Goal: Task Accomplishment & Management: Complete application form

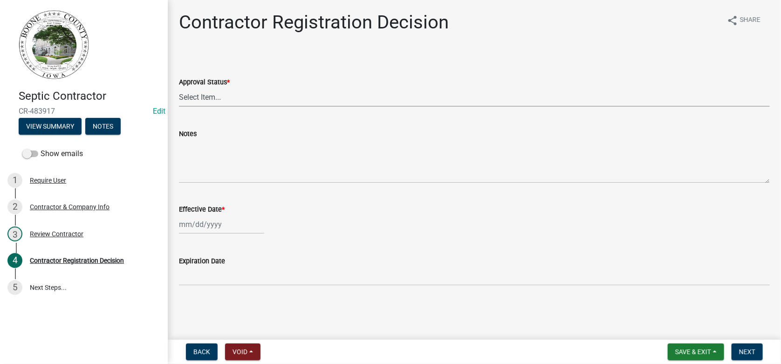
click at [199, 97] on select "Select Item... Approved Denied" at bounding box center [474, 97] width 591 height 19
click at [201, 97] on select "Select Item... Approved Denied" at bounding box center [474, 97] width 591 height 19
click at [179, 88] on select "Select Item... Approved Denied" at bounding box center [474, 97] width 591 height 19
select select "4b86b809-39dd-4c68-9f3d-fdb3e7050482"
click at [192, 230] on div at bounding box center [221, 224] width 85 height 19
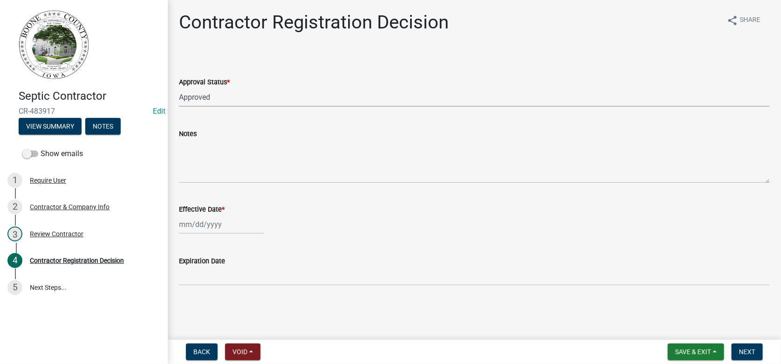
select select "9"
select select "2025"
click at [232, 173] on div "25" at bounding box center [232, 174] width 15 height 15
type input "[DATE]"
click at [751, 350] on span "Next" at bounding box center [747, 351] width 16 height 7
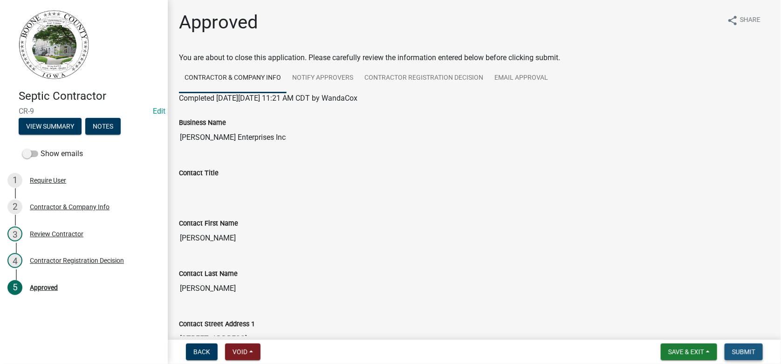
click at [748, 350] on span "Submit" at bounding box center [743, 351] width 23 height 7
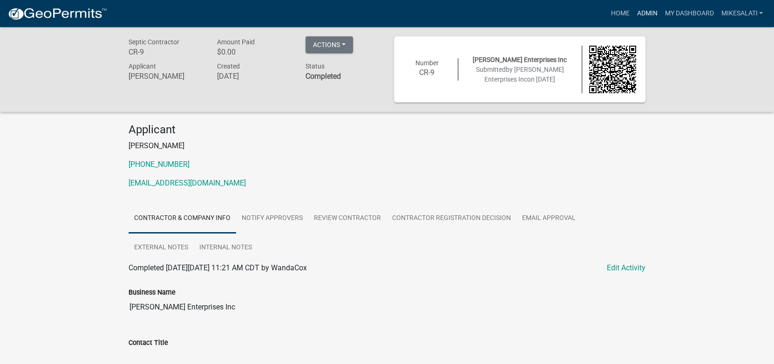
click at [643, 10] on link "Admin" at bounding box center [647, 14] width 28 height 18
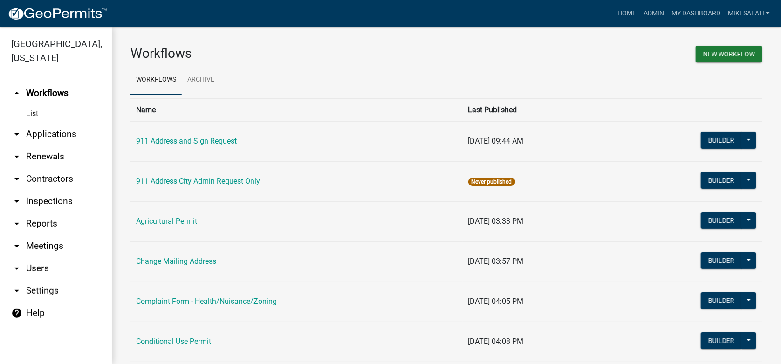
click at [61, 123] on link "arrow_drop_down Applications" at bounding box center [56, 134] width 112 height 22
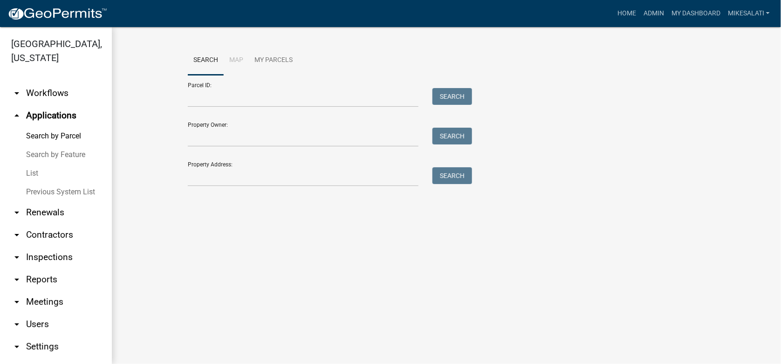
click at [27, 164] on link "List" at bounding box center [56, 173] width 112 height 19
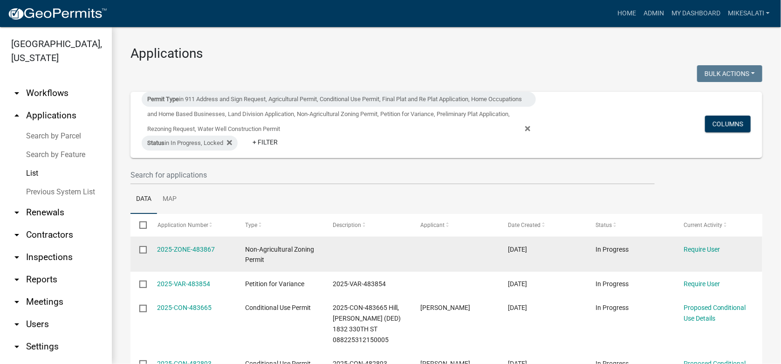
click at [143, 251] on input "checkbox" at bounding box center [142, 249] width 6 height 6
checkbox input "true"
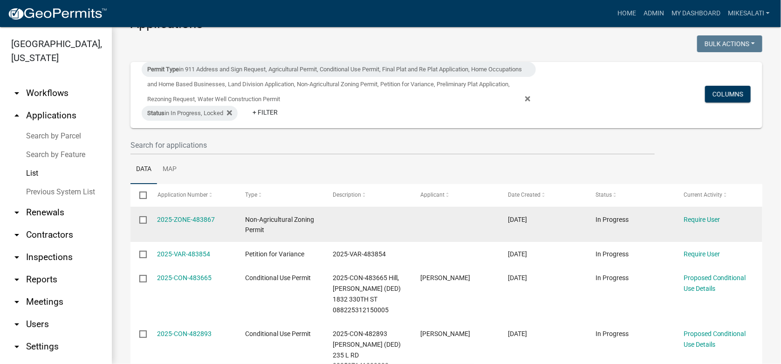
scroll to position [93, 0]
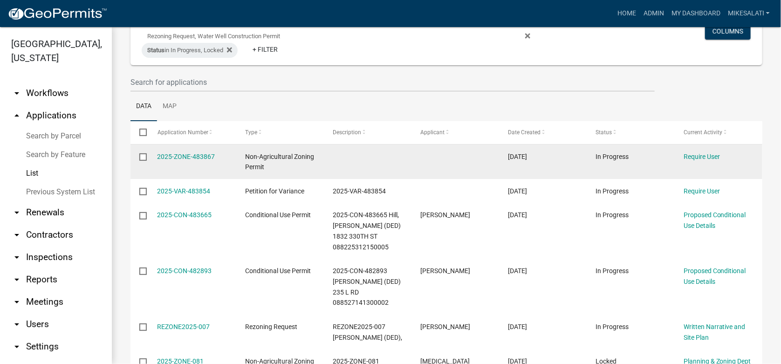
click at [145, 158] on input "checkbox" at bounding box center [142, 156] width 6 height 6
checkbox input "true"
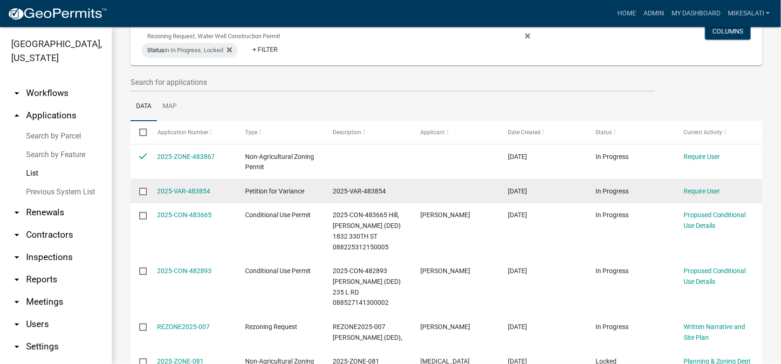
click at [143, 191] on input "checkbox" at bounding box center [142, 191] width 6 height 6
checkbox input "true"
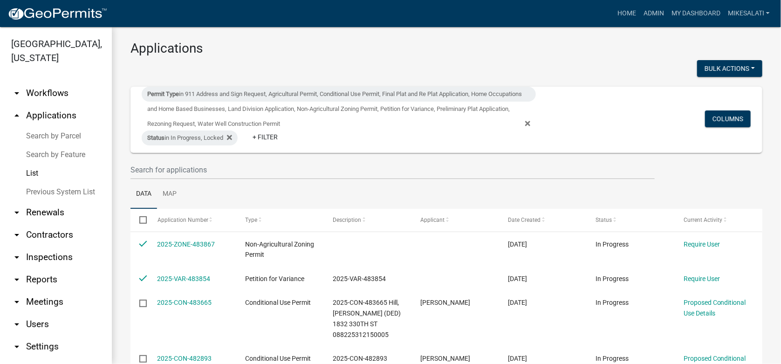
scroll to position [0, 0]
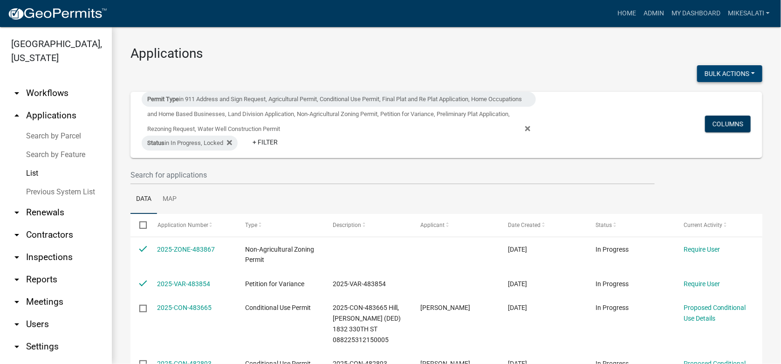
click at [737, 73] on button "Bulk Actions" at bounding box center [729, 73] width 65 height 17
click at [700, 96] on button "Void" at bounding box center [725, 98] width 75 height 22
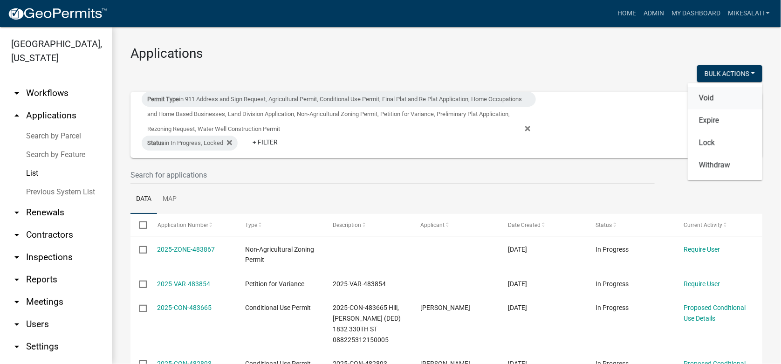
checkbox input "false"
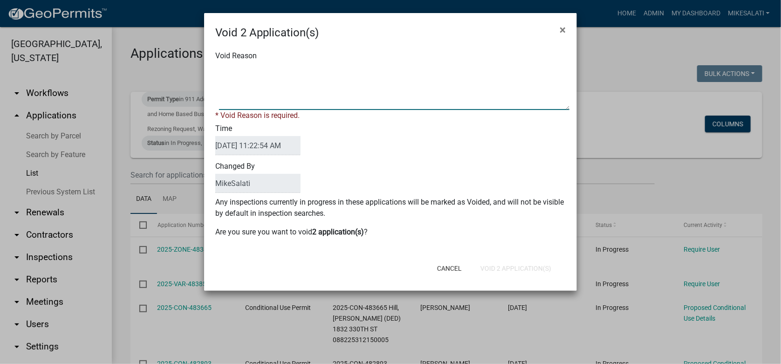
click at [242, 70] on textarea "Void Reason" at bounding box center [394, 86] width 350 height 47
type textarea "."
click at [510, 268] on div "Cancel Void 2 Application(s)" at bounding box center [451, 268] width 230 height 24
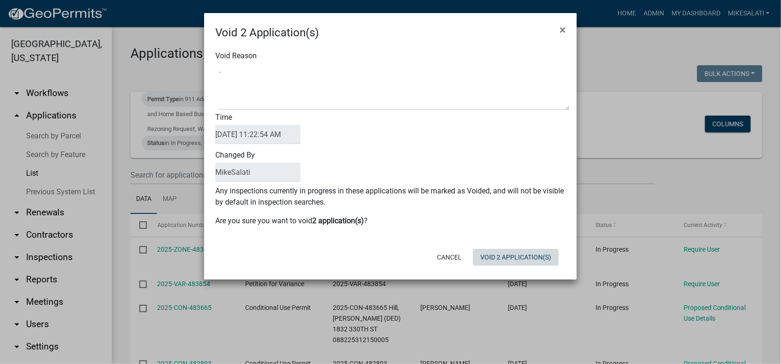
click at [511, 256] on button "Void 2 Application(s)" at bounding box center [516, 257] width 86 height 17
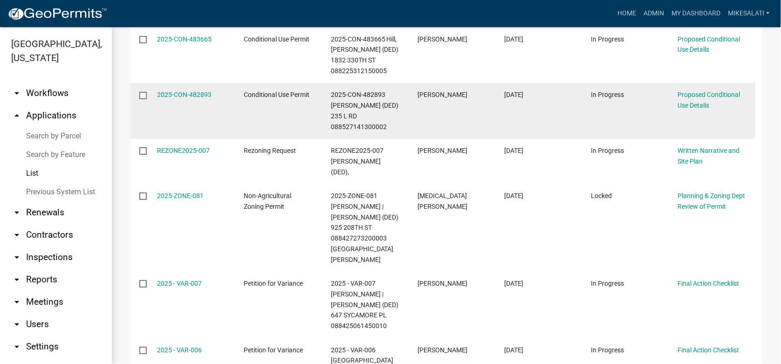
scroll to position [96, 0]
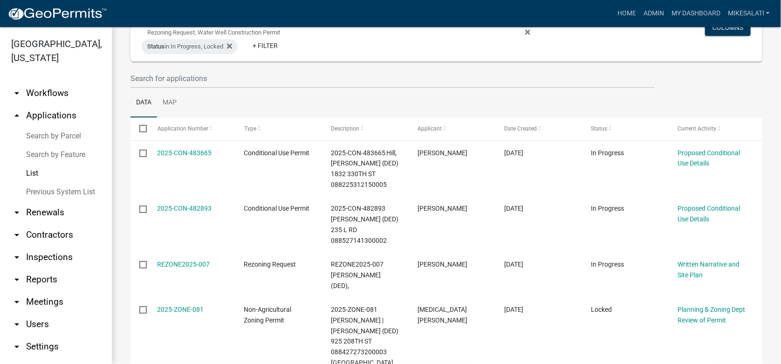
click at [45, 127] on link "Search by Parcel" at bounding box center [56, 136] width 112 height 19
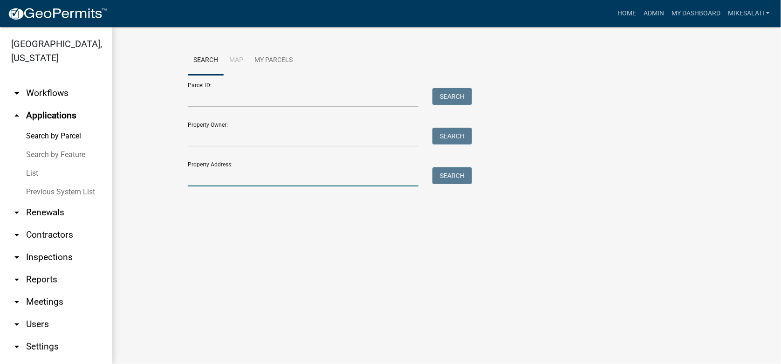
click at [210, 183] on input "Property Address:" at bounding box center [303, 176] width 231 height 19
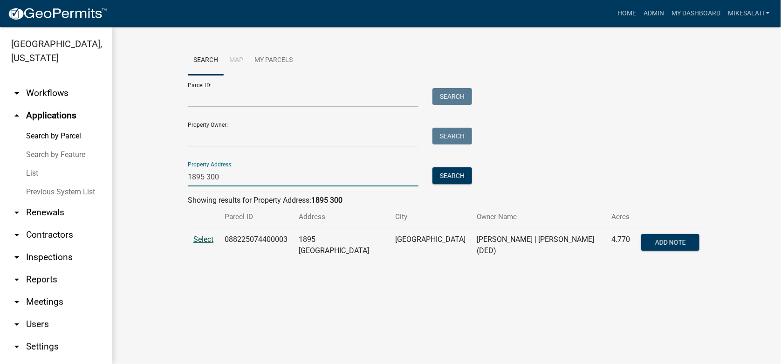
type input "1895 300"
click at [211, 239] on span "Select" at bounding box center [203, 239] width 20 height 9
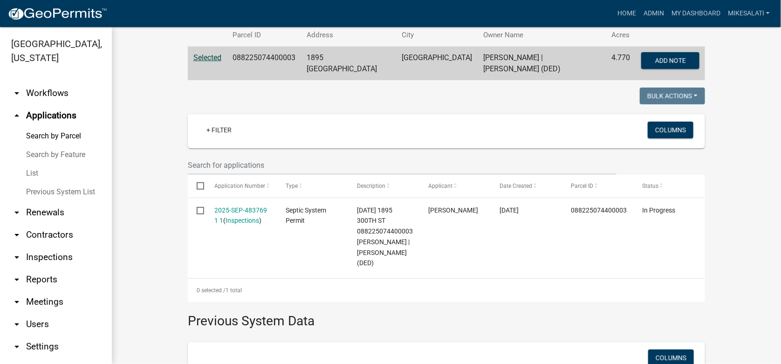
scroll to position [186, 0]
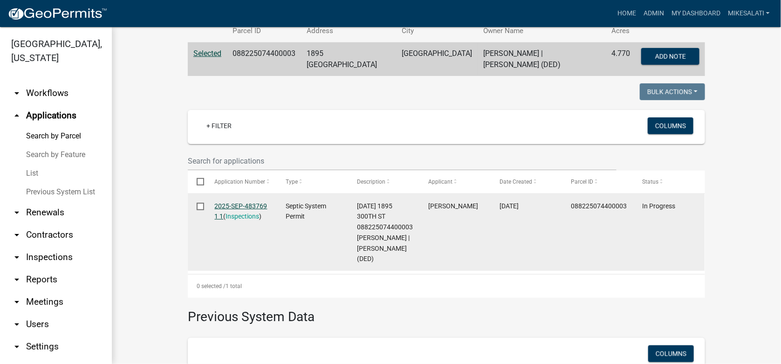
click at [237, 202] on link "2025-SEP-483769 1 1" at bounding box center [241, 211] width 53 height 18
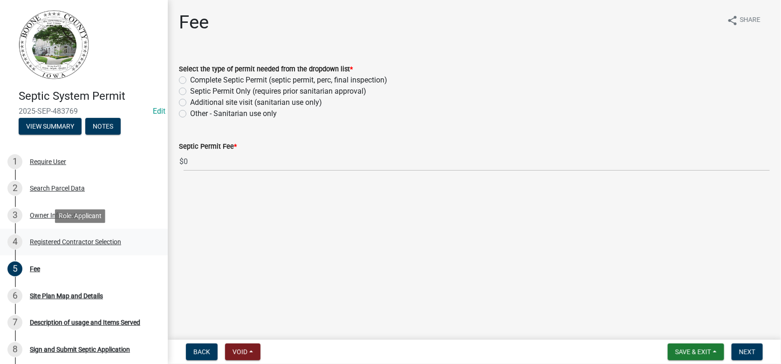
click at [93, 243] on div "Registered Contractor Selection" at bounding box center [75, 242] width 91 height 7
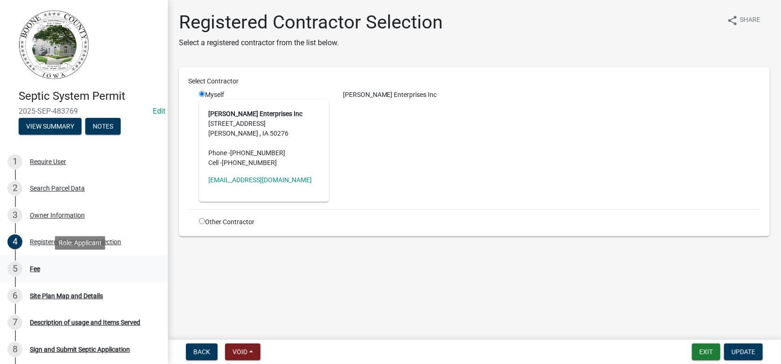
click at [44, 267] on div "5 Fee" at bounding box center [79, 268] width 145 height 15
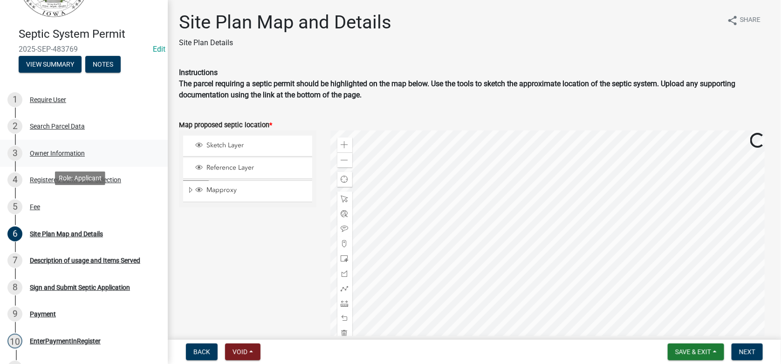
scroll to position [93, 0]
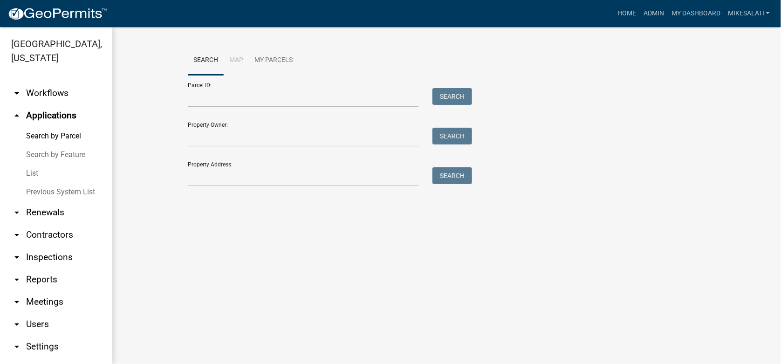
click at [38, 164] on link "List" at bounding box center [56, 173] width 112 height 19
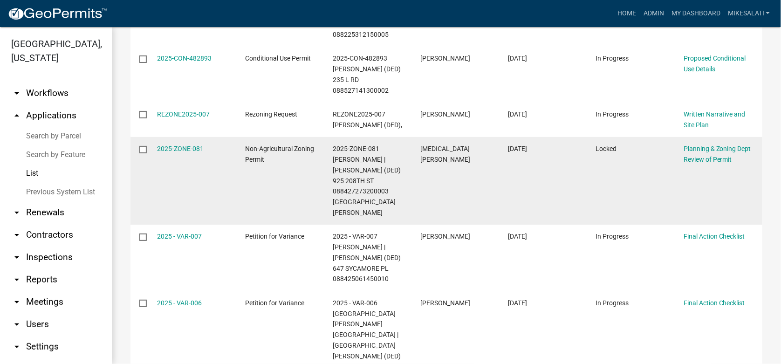
scroll to position [233, 0]
